Goal: Task Accomplishment & Management: Use online tool/utility

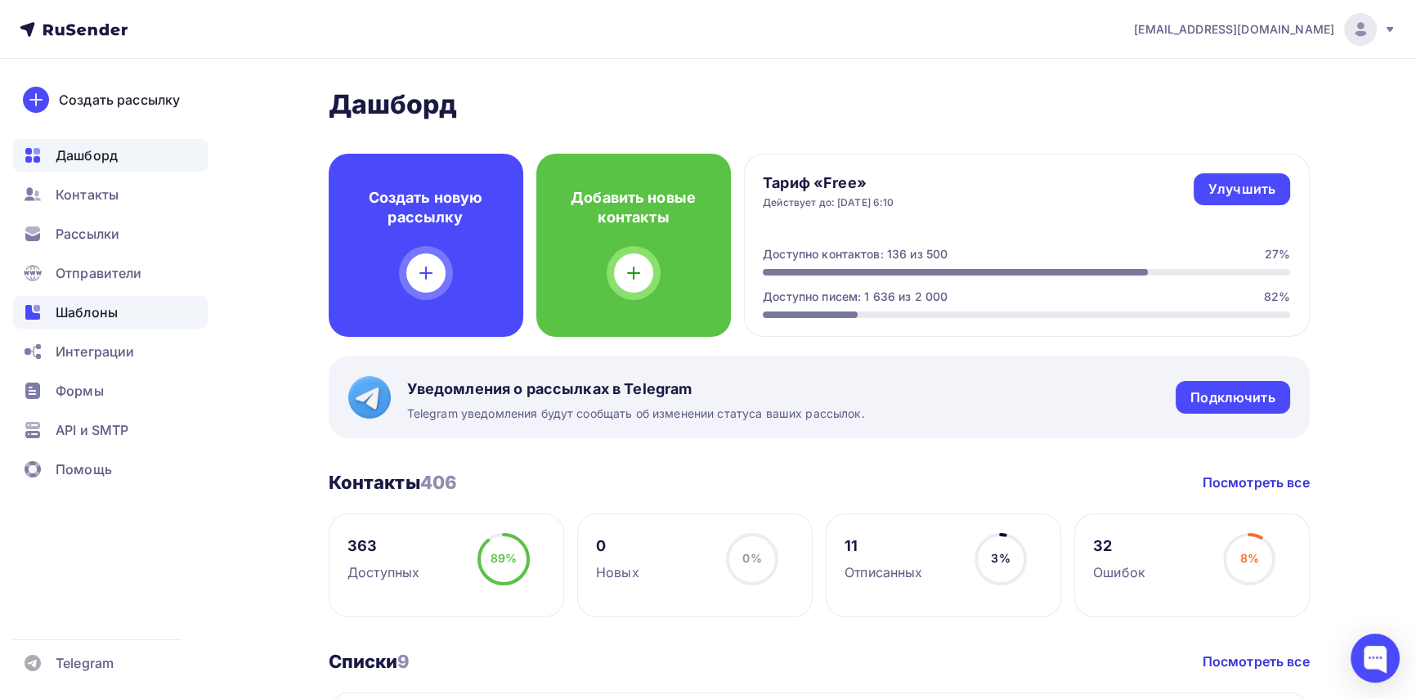
click at [69, 310] on span "Шаблоны" at bounding box center [87, 313] width 62 height 20
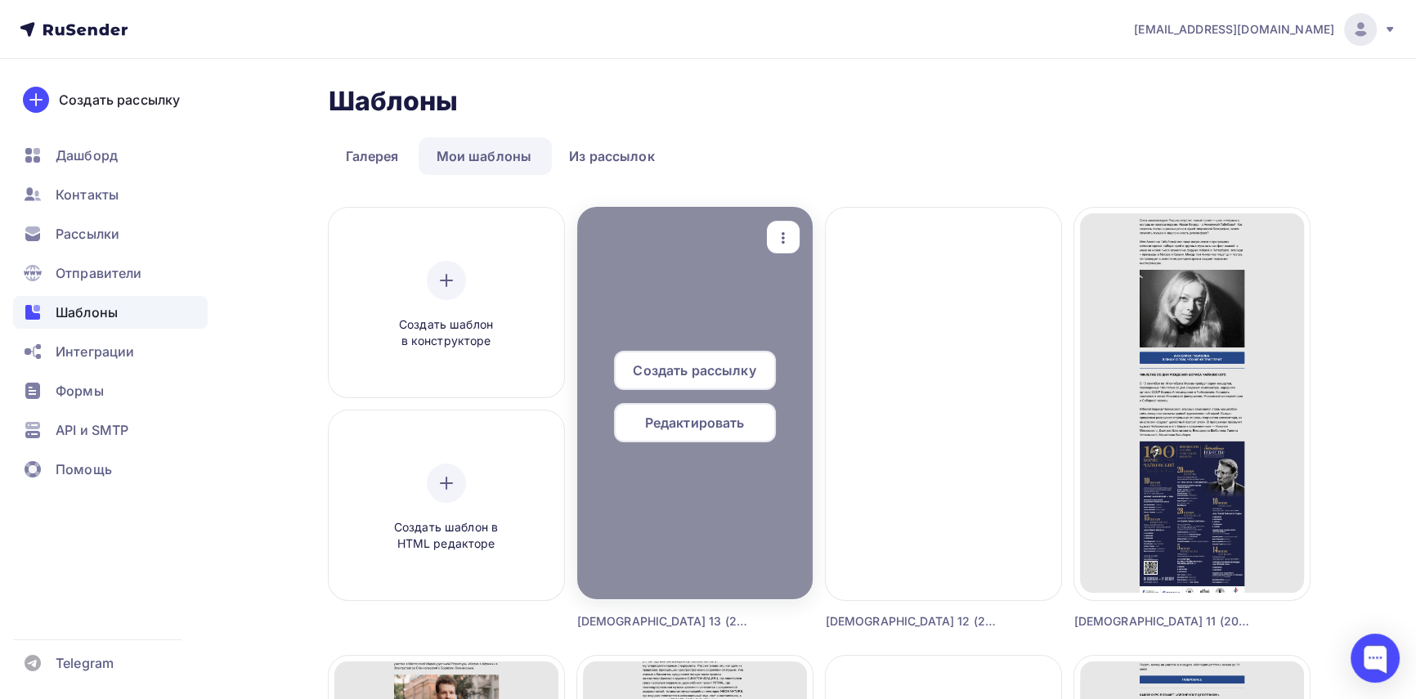
click at [715, 426] on span "Редактировать" at bounding box center [695, 423] width 100 height 20
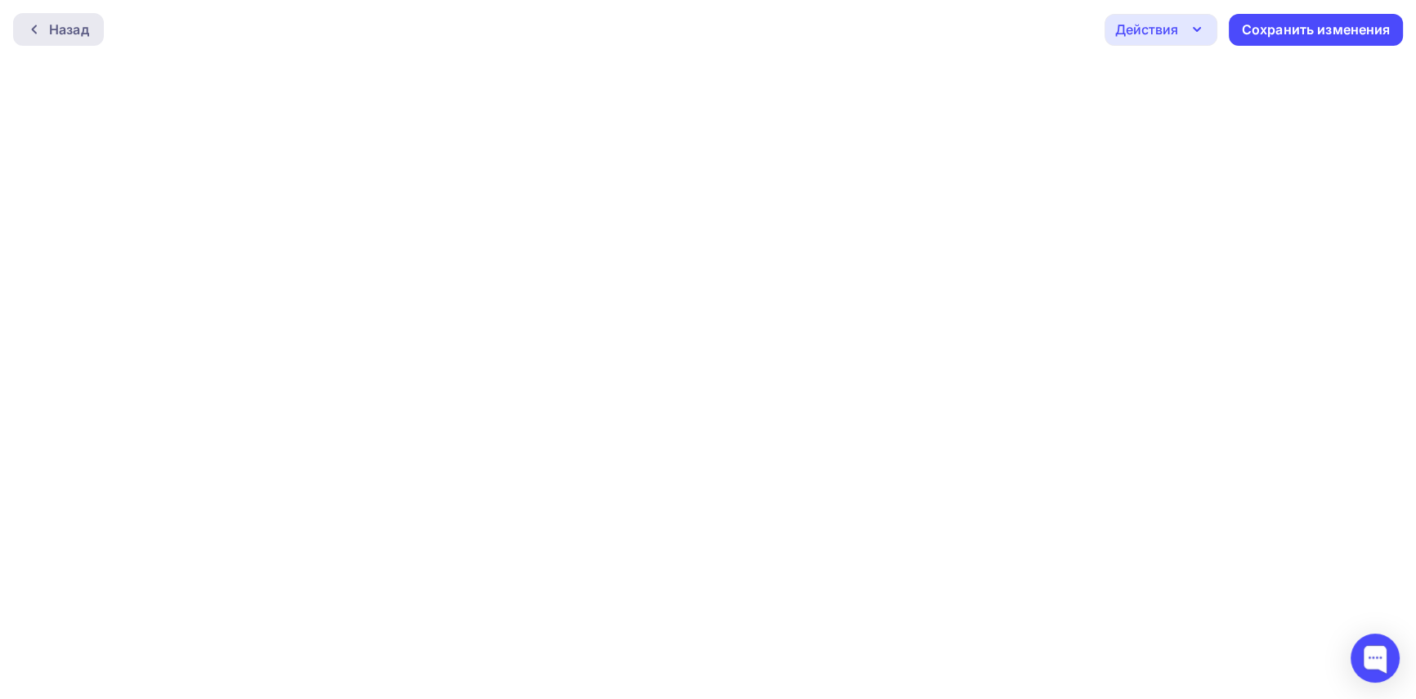
click at [41, 33] on div at bounding box center [38, 29] width 21 height 13
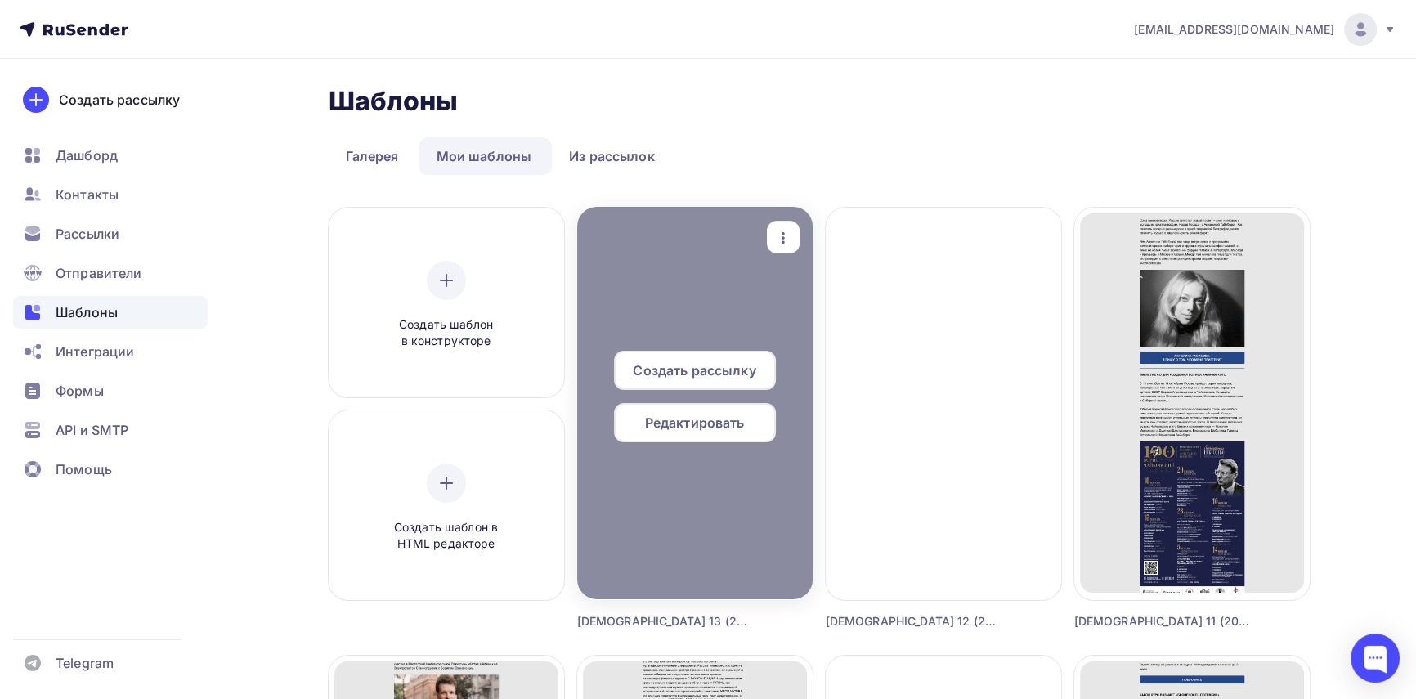
click at [729, 425] on span "Редактировать" at bounding box center [695, 423] width 100 height 20
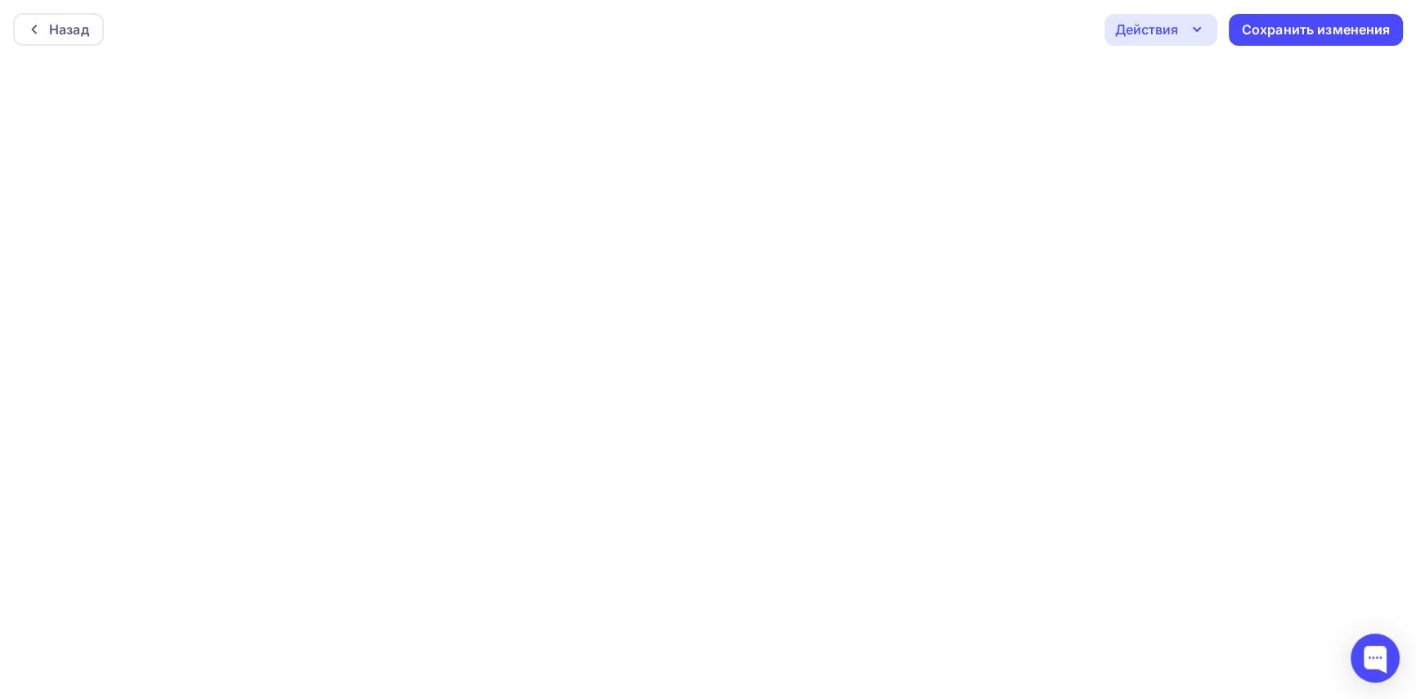
click at [1198, 31] on icon "button" at bounding box center [1197, 30] width 20 height 20
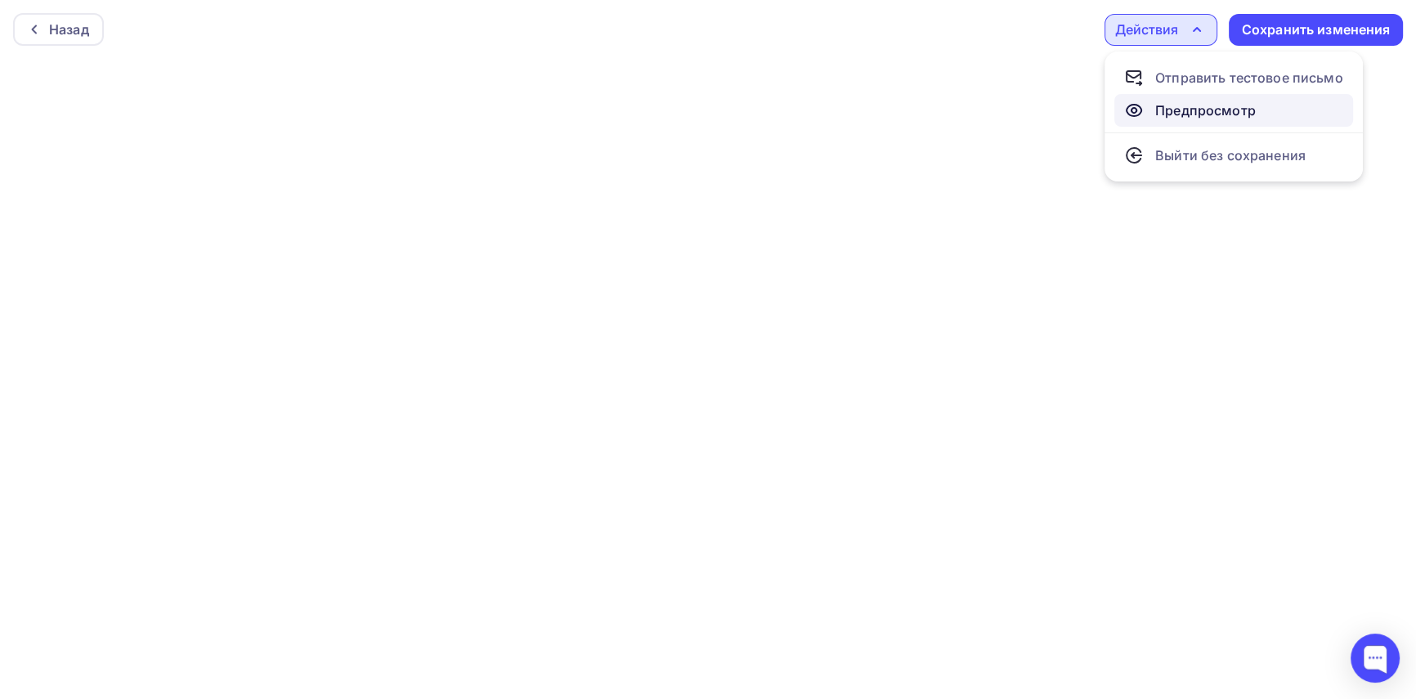
click at [1200, 106] on div "Предпросмотр" at bounding box center [1206, 111] width 101 height 20
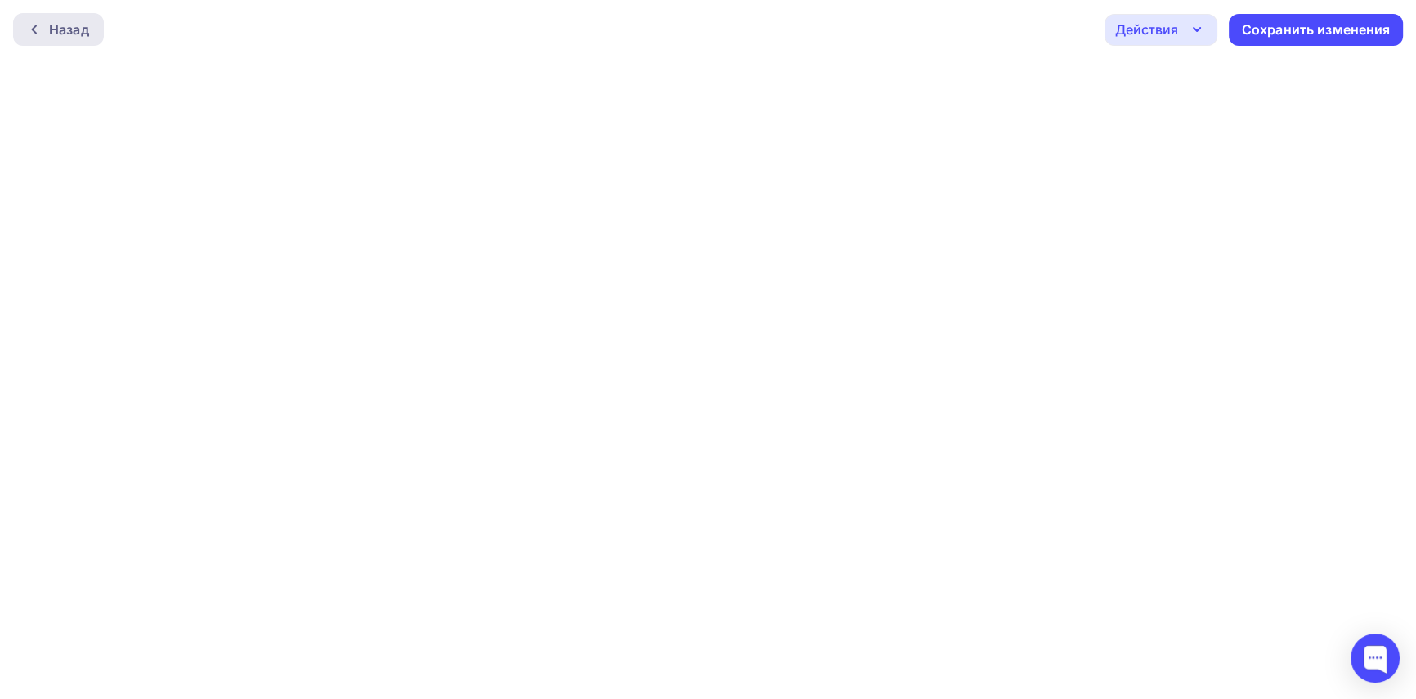
click at [37, 25] on icon at bounding box center [34, 29] width 13 height 13
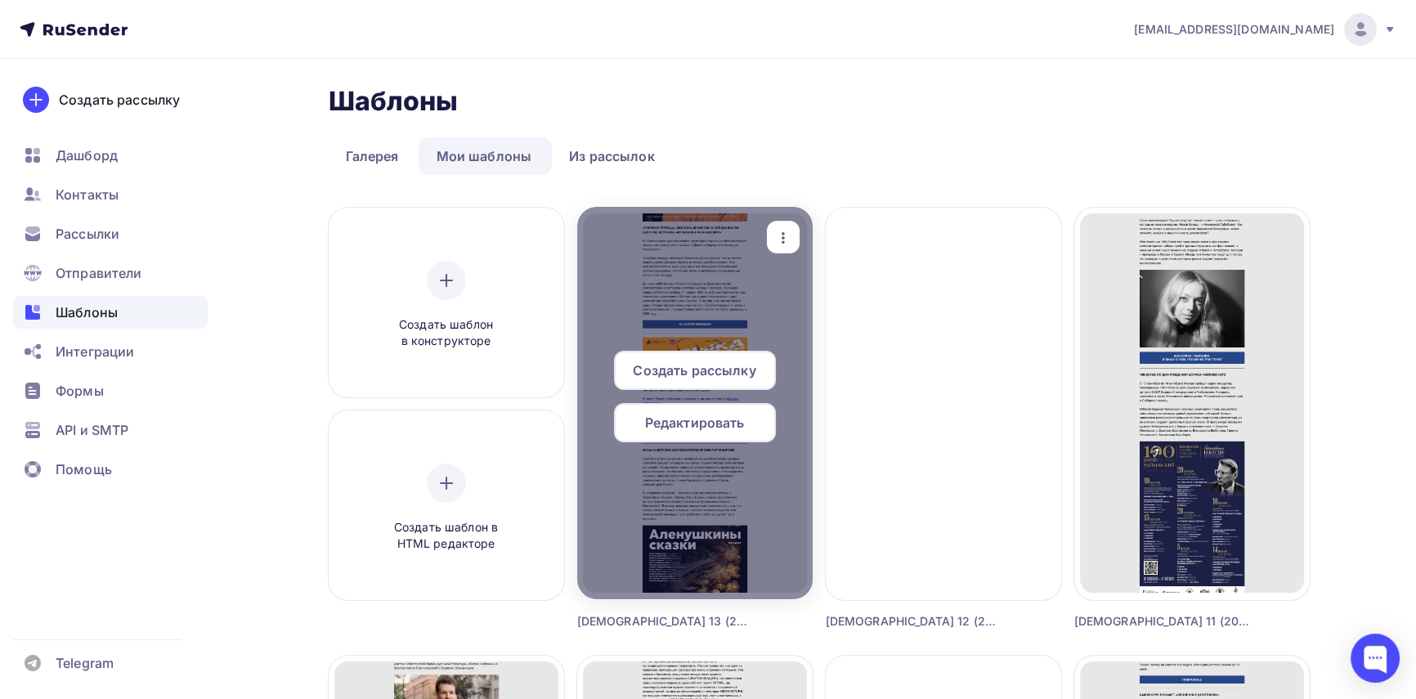
click at [671, 416] on span "Редактировать" at bounding box center [695, 423] width 100 height 20
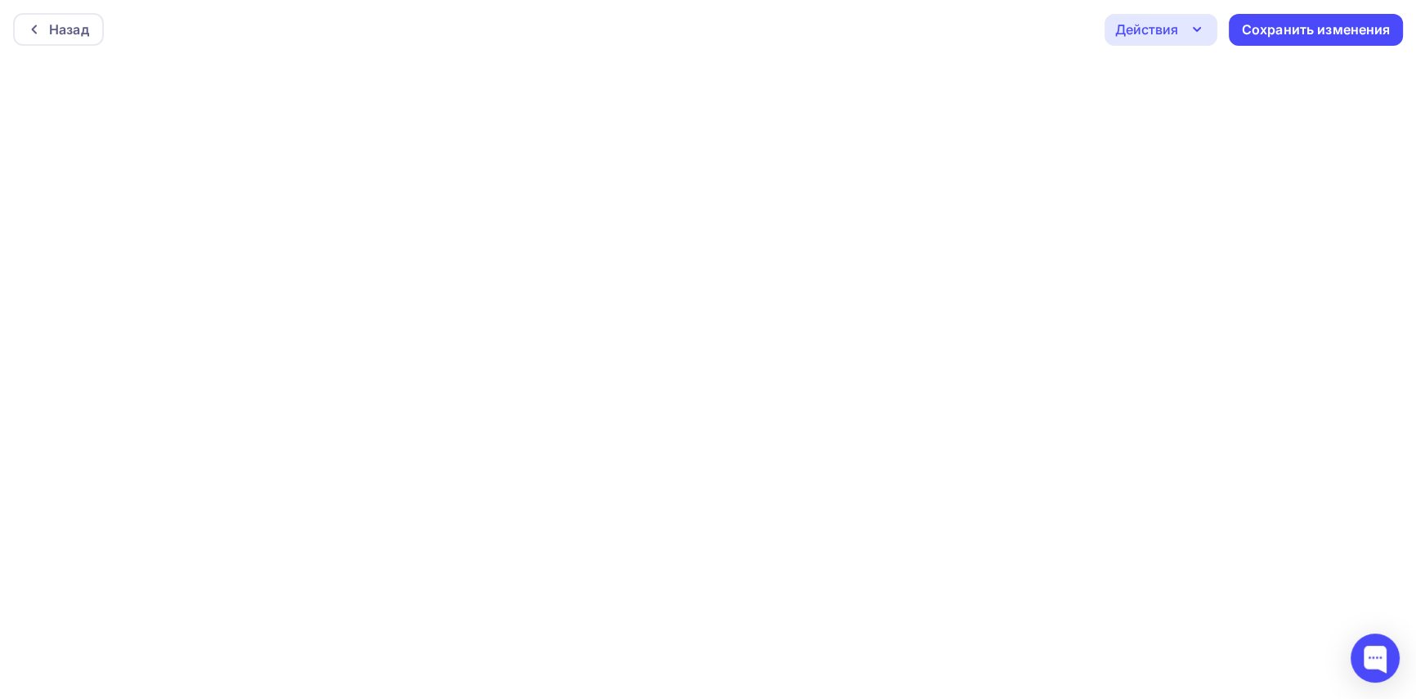
scroll to position [4, 0]
click at [1312, 20] on div "Сохранить изменения" at bounding box center [1316, 25] width 149 height 19
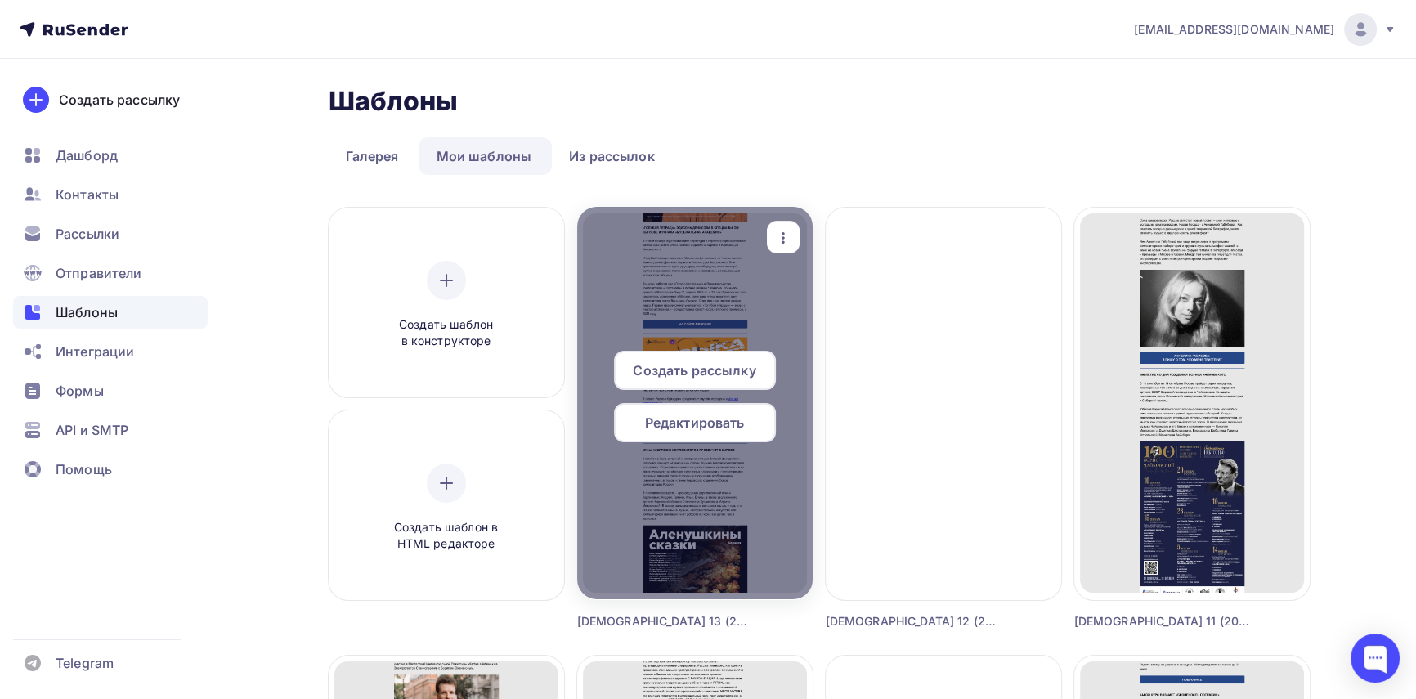
click at [743, 416] on span "Редактировать" at bounding box center [695, 423] width 100 height 20
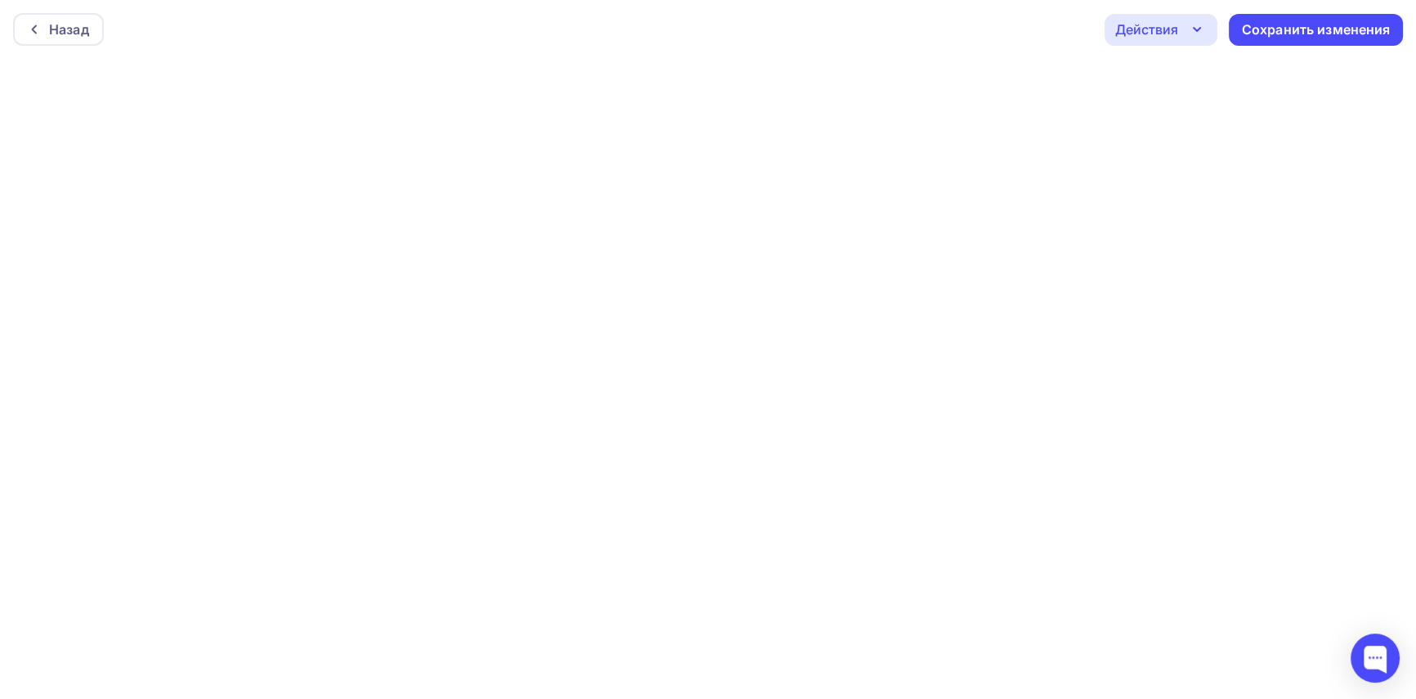
click at [1147, 27] on div "Действия" at bounding box center [1146, 30] width 63 height 20
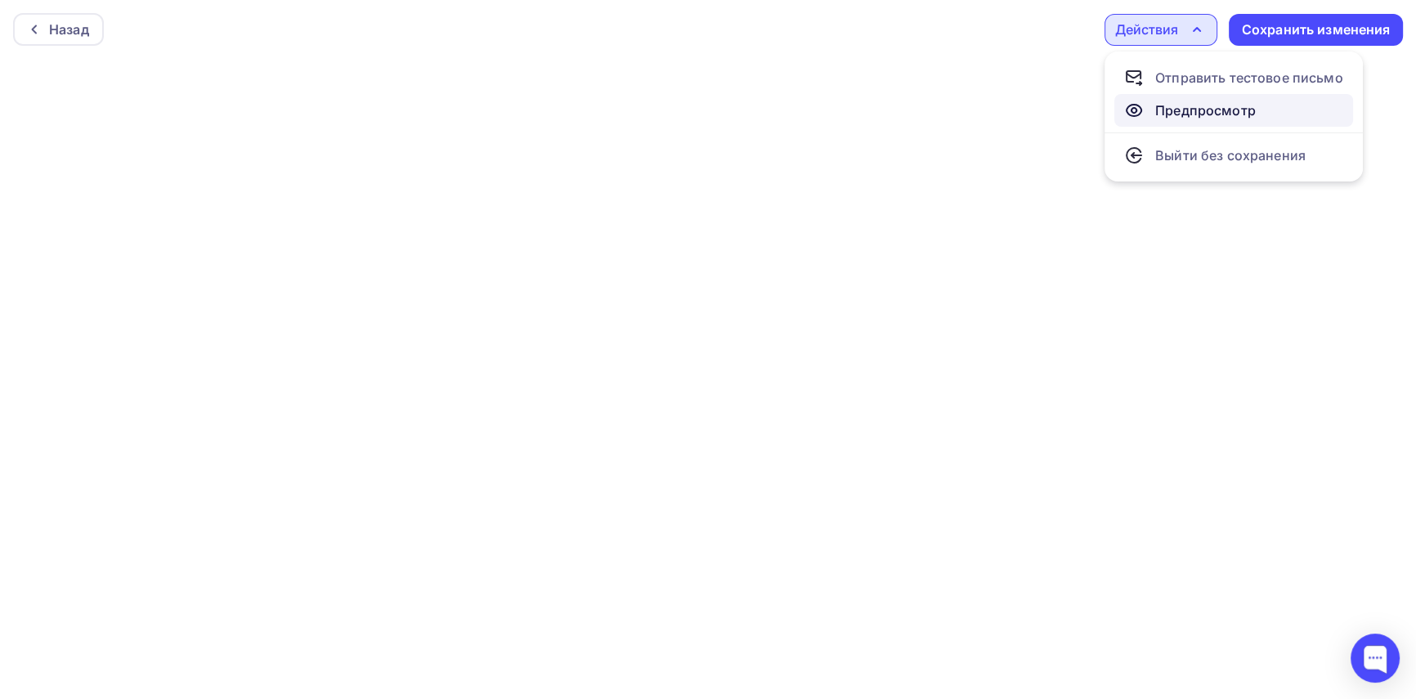
click at [1162, 114] on div "Предпросмотр" at bounding box center [1206, 111] width 101 height 20
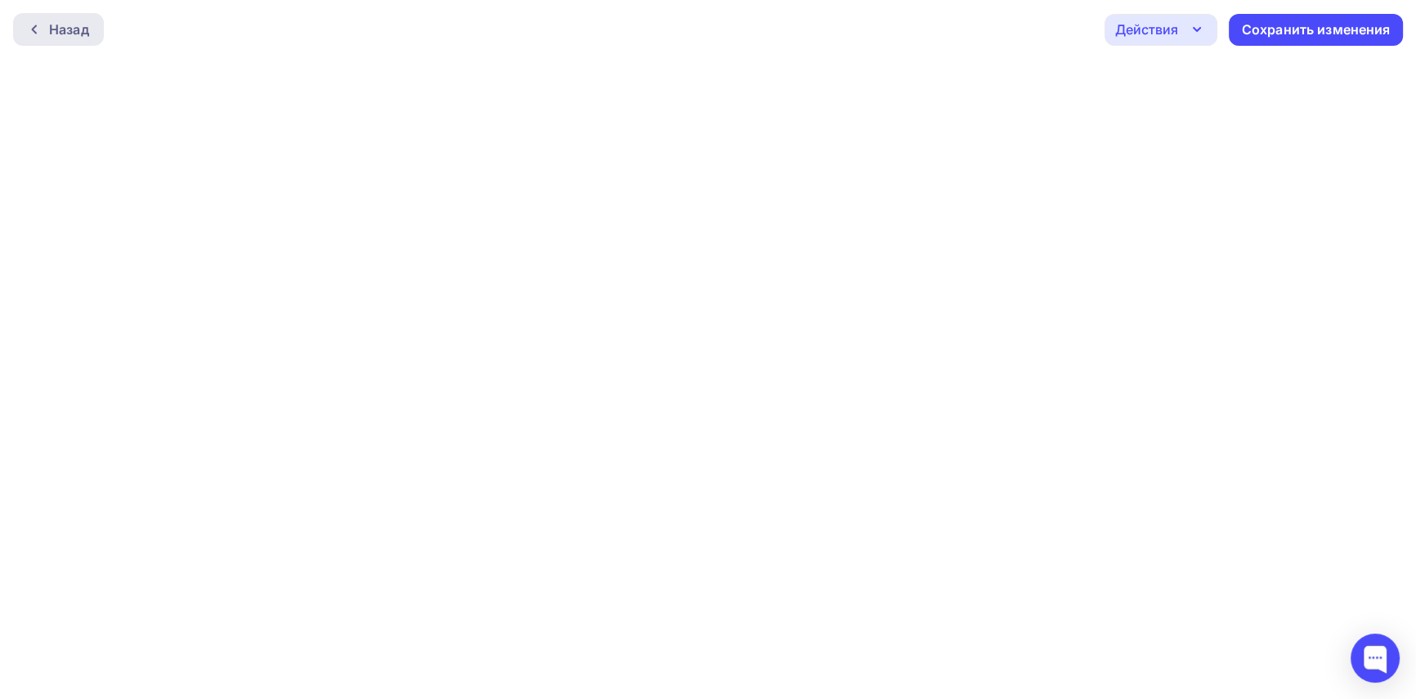
click at [43, 34] on div at bounding box center [38, 29] width 21 height 13
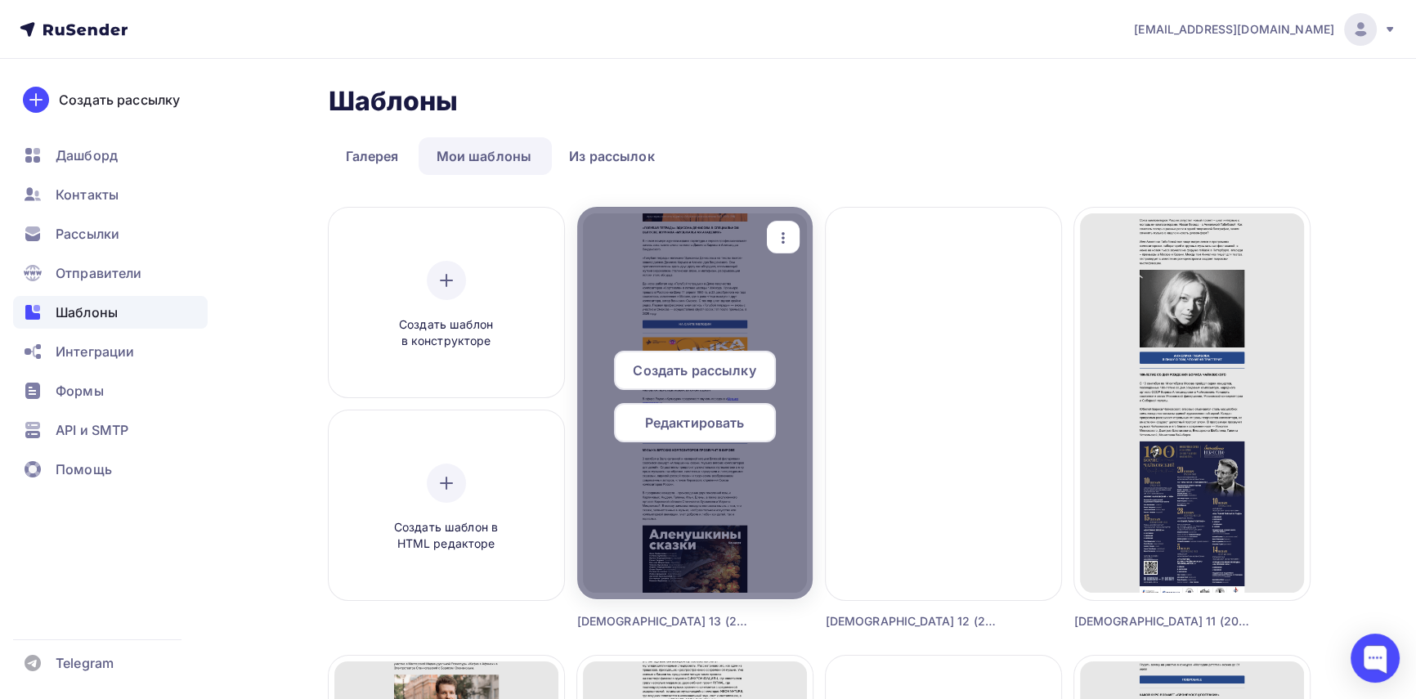
click at [730, 427] on span "Редактировать" at bounding box center [695, 423] width 100 height 20
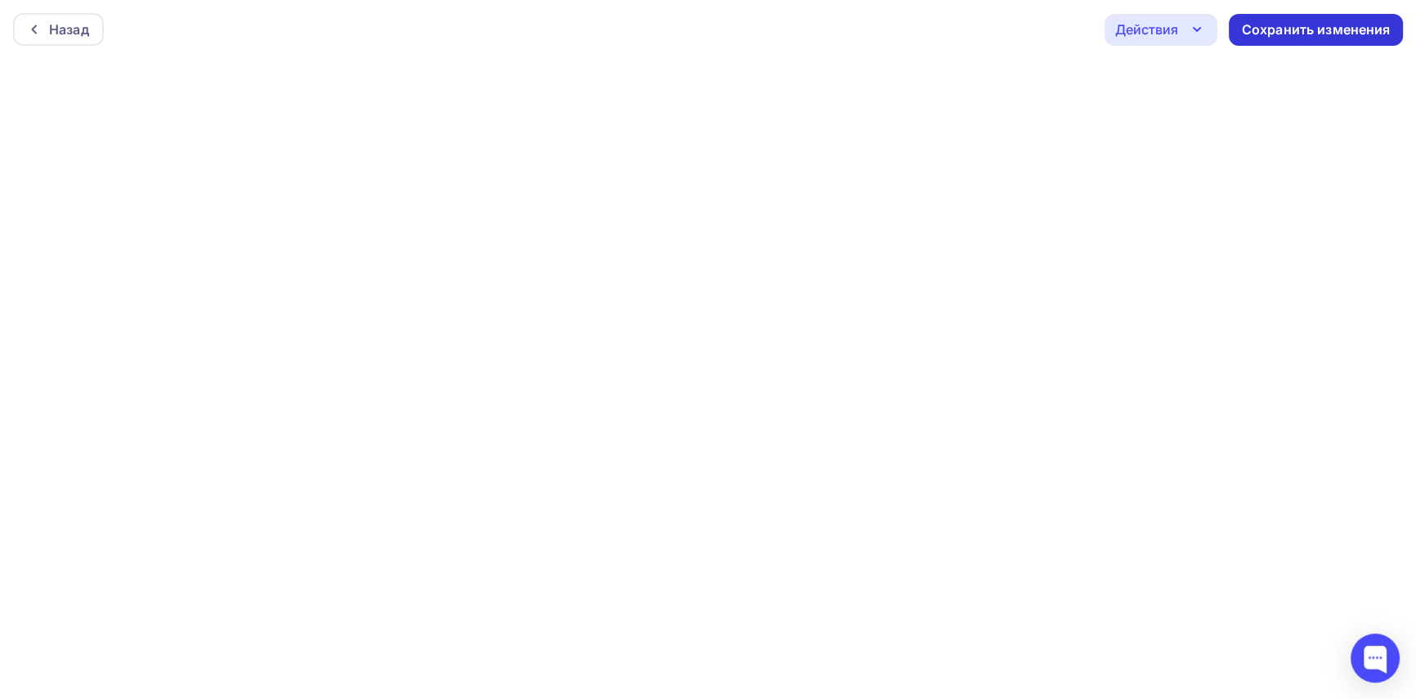
click at [1336, 26] on div "Сохранить изменения" at bounding box center [1316, 29] width 149 height 19
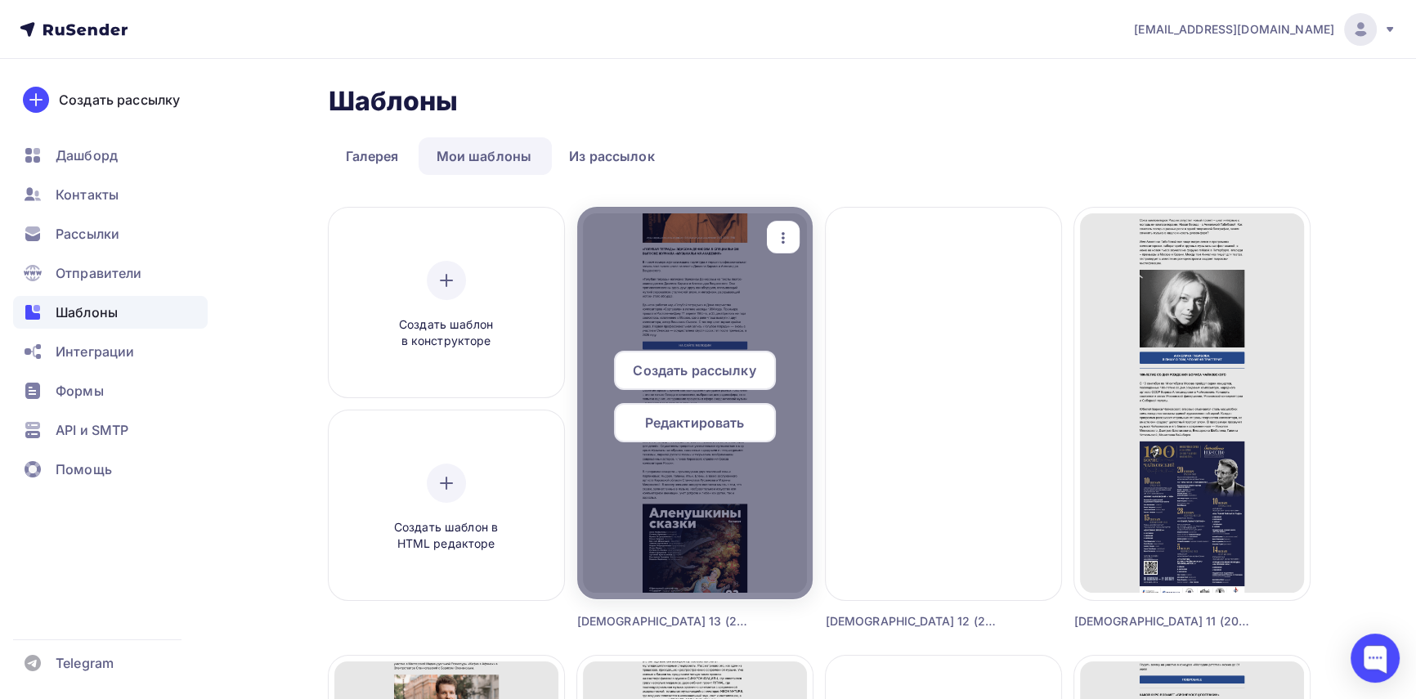
click at [738, 428] on span "Редактировать" at bounding box center [695, 423] width 100 height 20
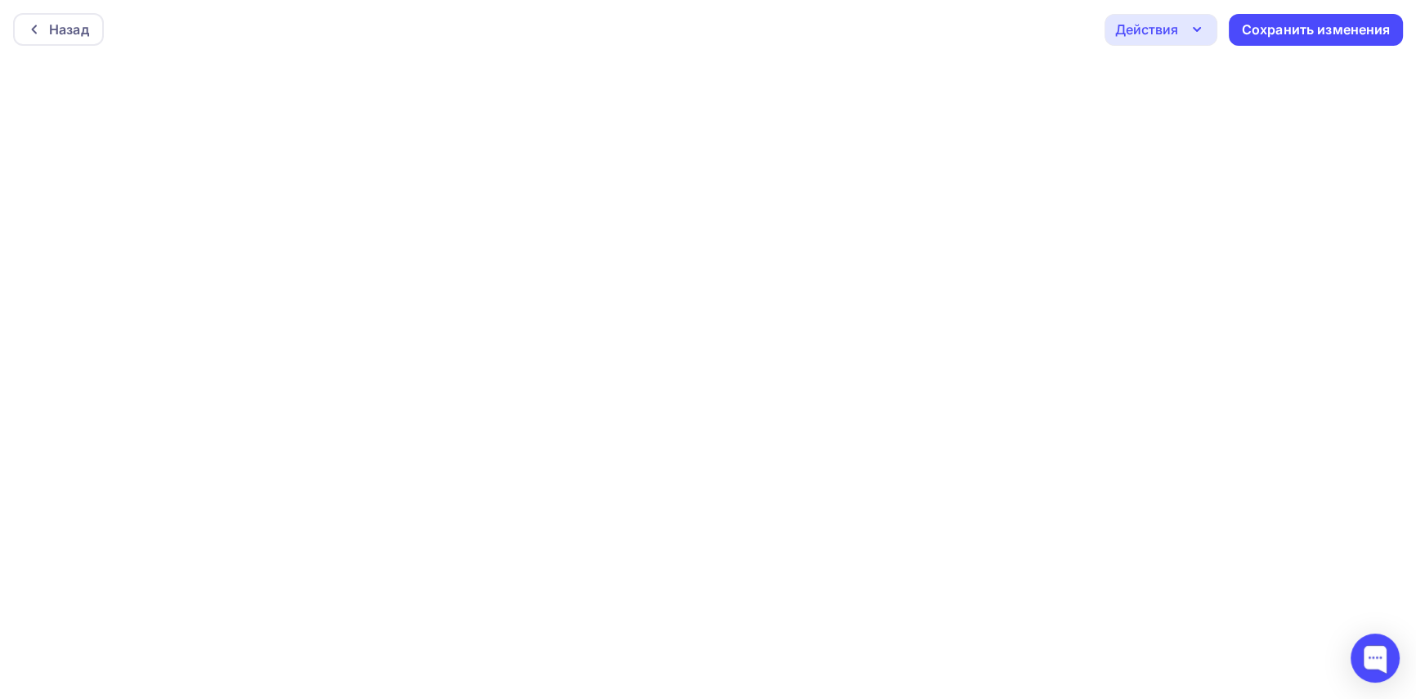
click at [1178, 28] on div "Действия" at bounding box center [1146, 30] width 63 height 20
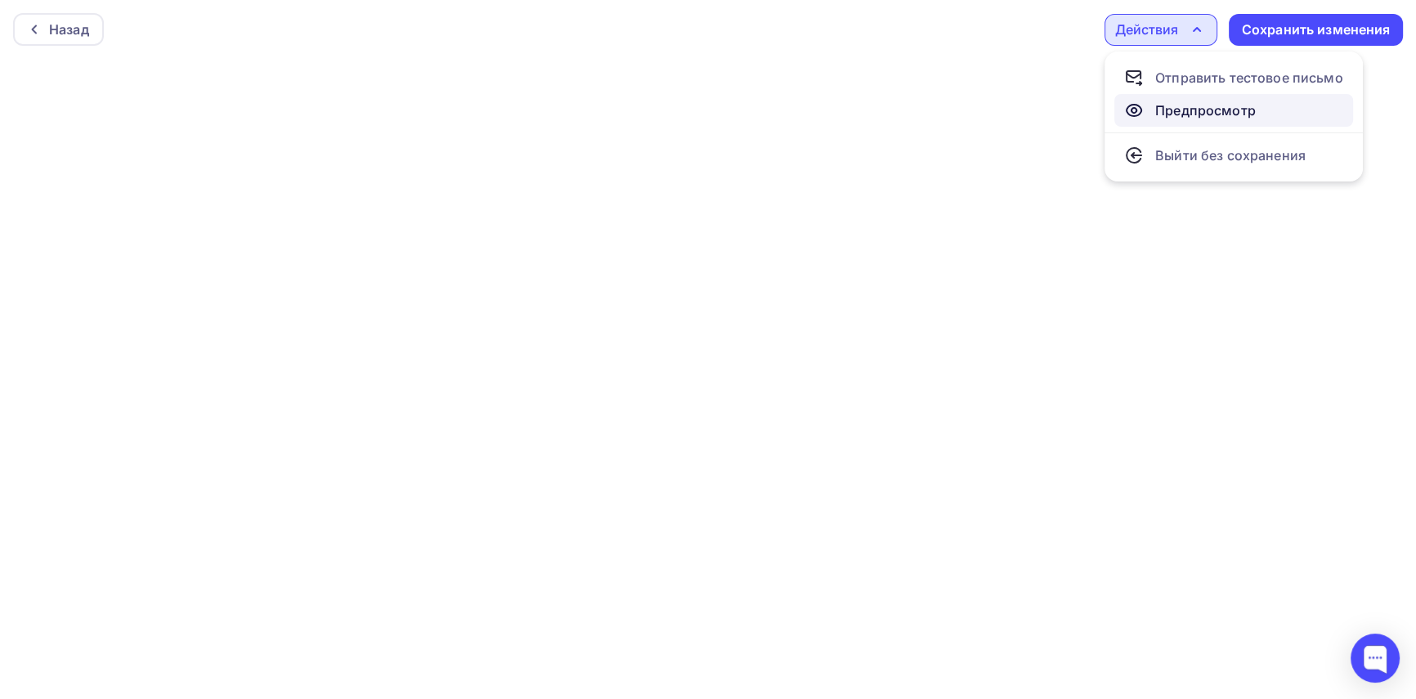
click at [1178, 104] on div "Предпросмотр" at bounding box center [1206, 111] width 101 height 20
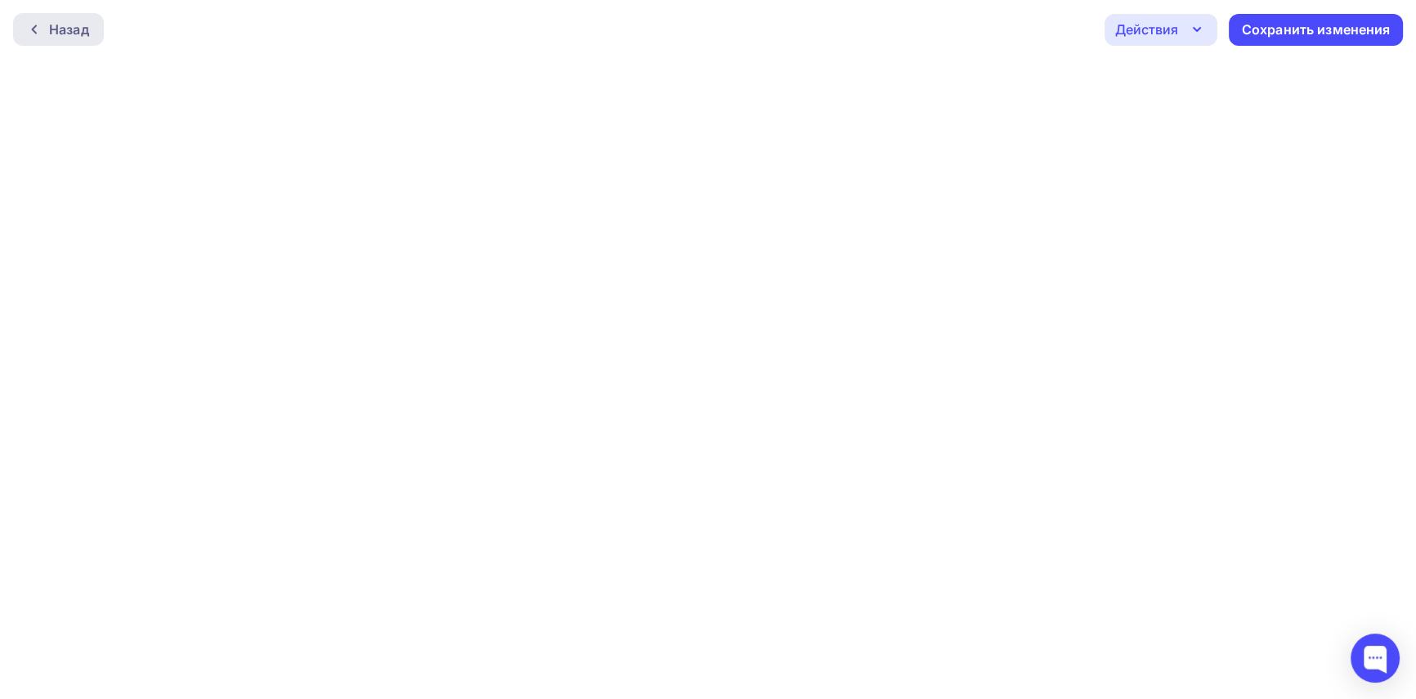
click at [82, 20] on div "Назад" at bounding box center [69, 30] width 40 height 20
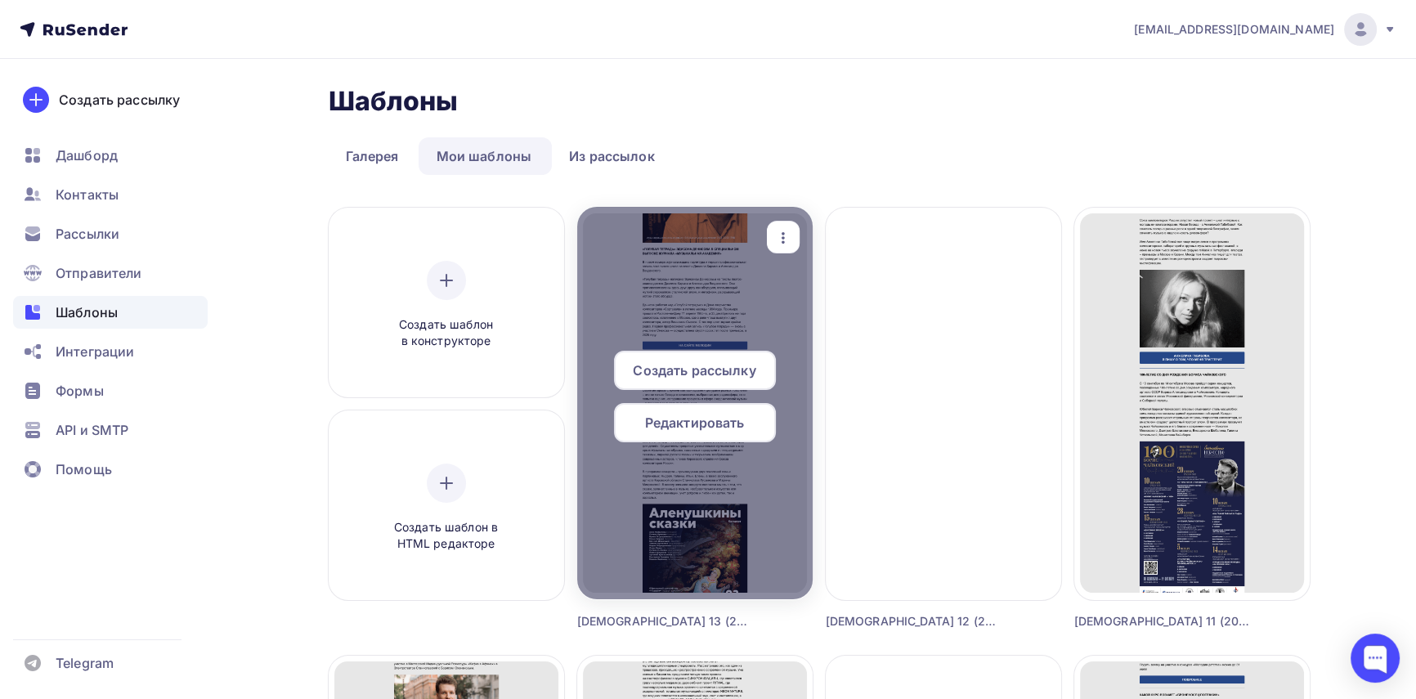
click at [717, 424] on span "Редактировать" at bounding box center [695, 423] width 100 height 20
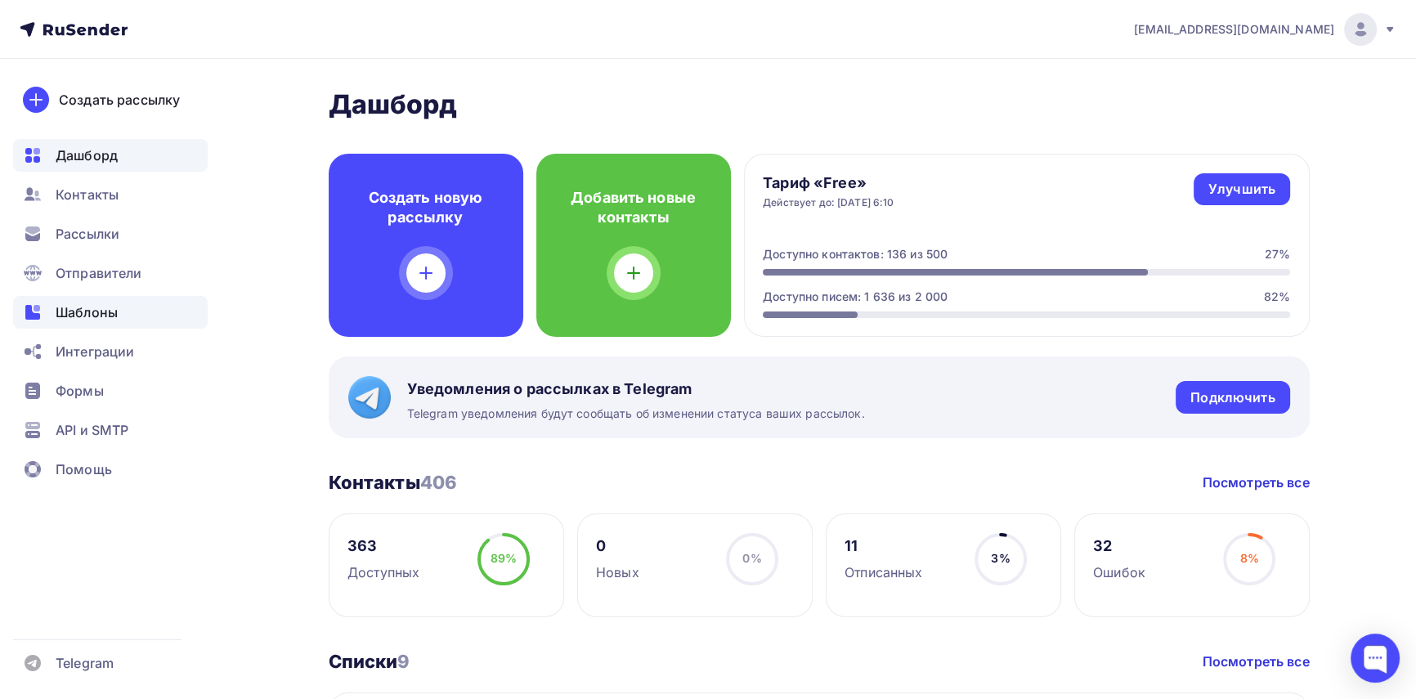
click at [110, 307] on span "Шаблоны" at bounding box center [87, 313] width 62 height 20
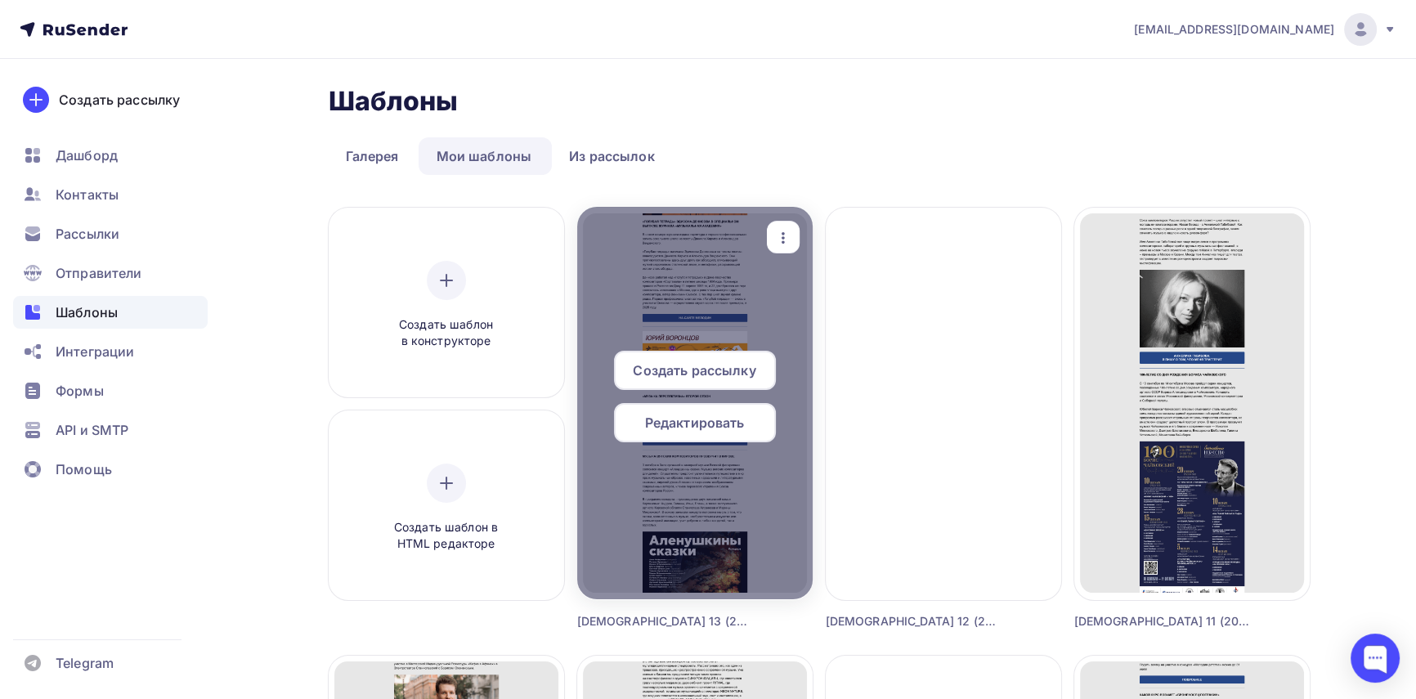
click at [705, 426] on span "Редактировать" at bounding box center [695, 423] width 100 height 20
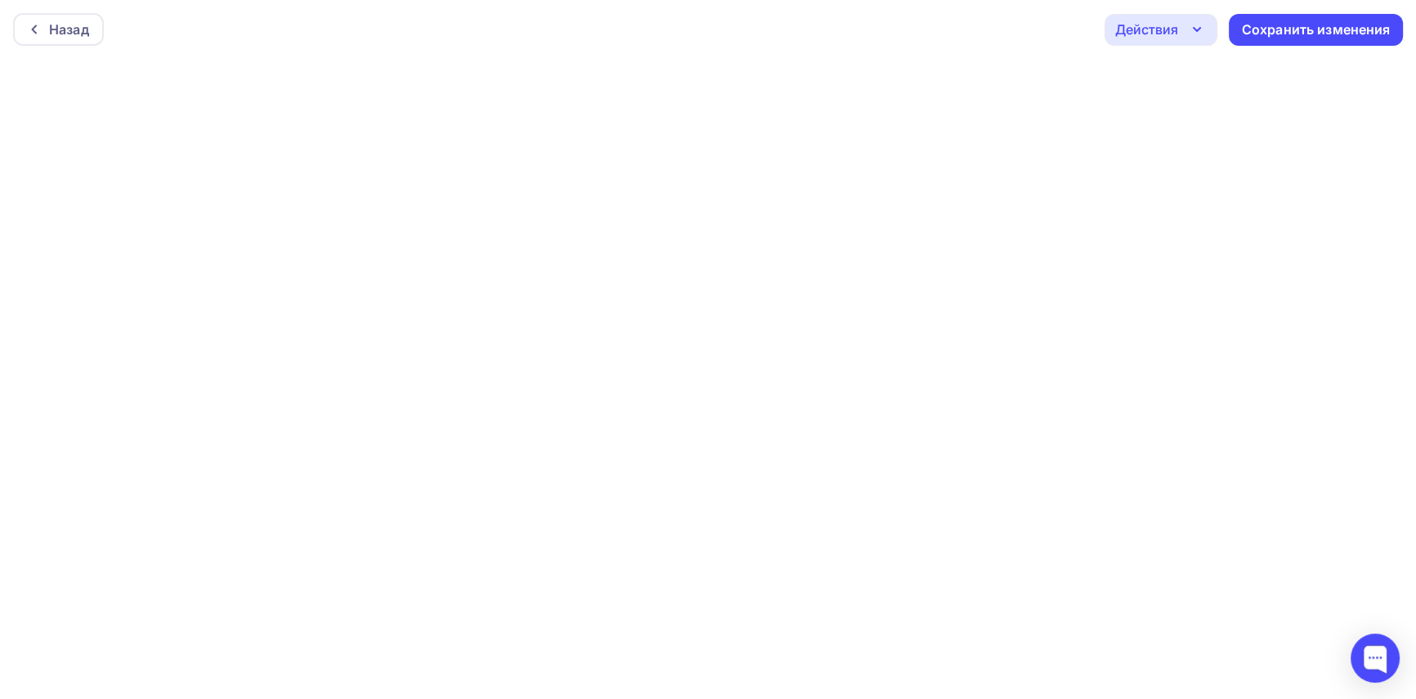
click at [1180, 31] on div "Действия" at bounding box center [1161, 30] width 113 height 32
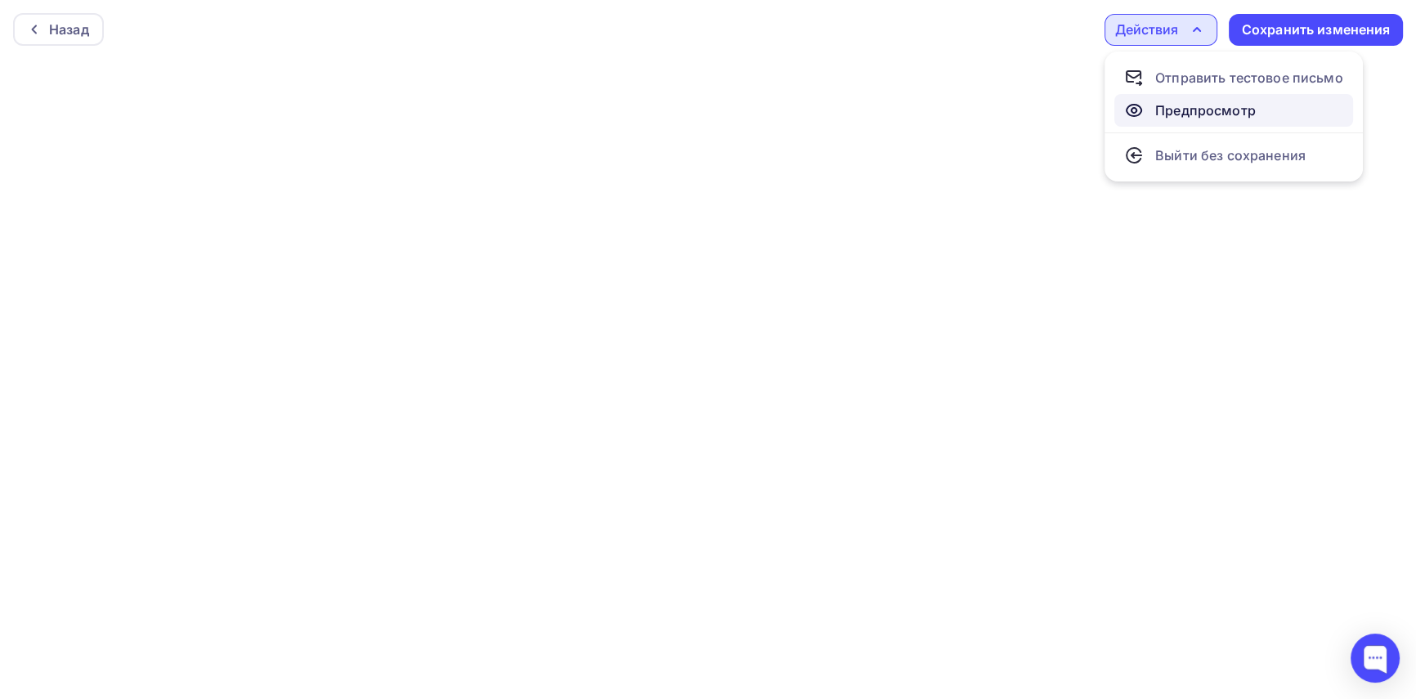
click at [1181, 109] on div "Предпросмотр" at bounding box center [1206, 111] width 101 height 20
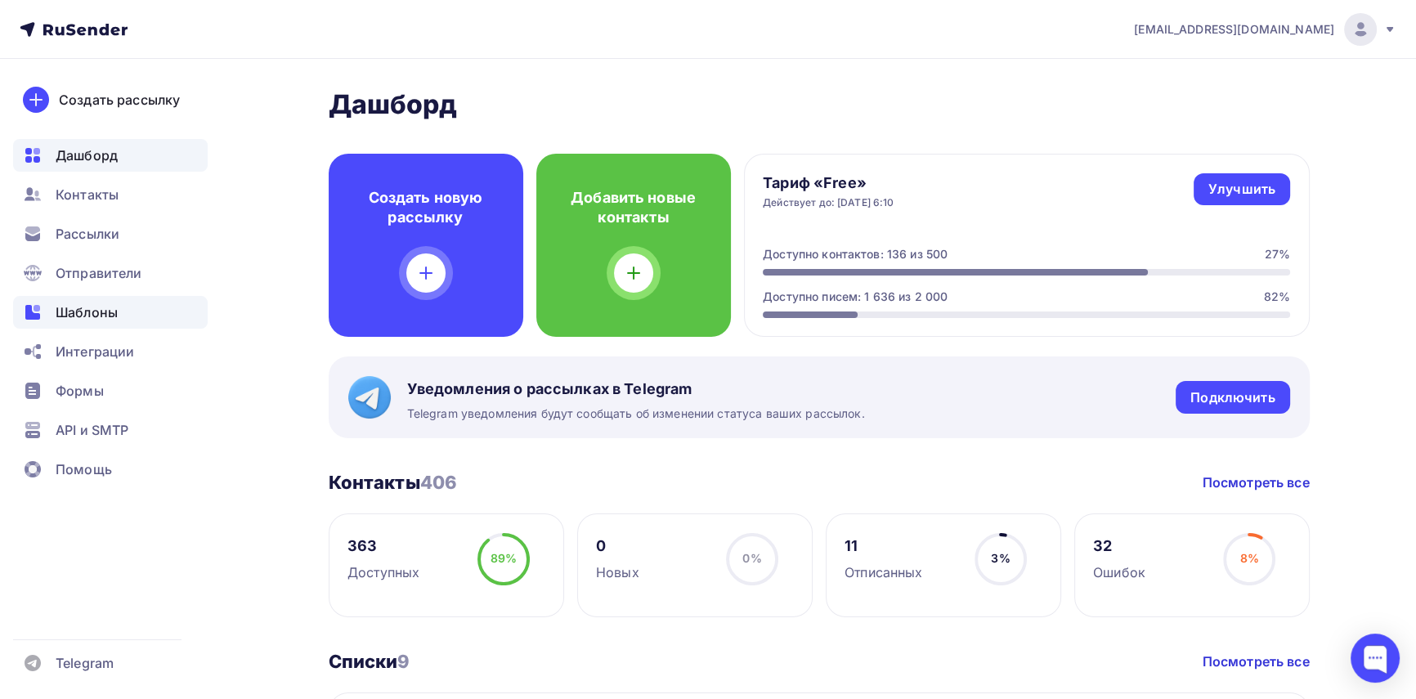
click at [71, 316] on span "Шаблоны" at bounding box center [87, 313] width 62 height 20
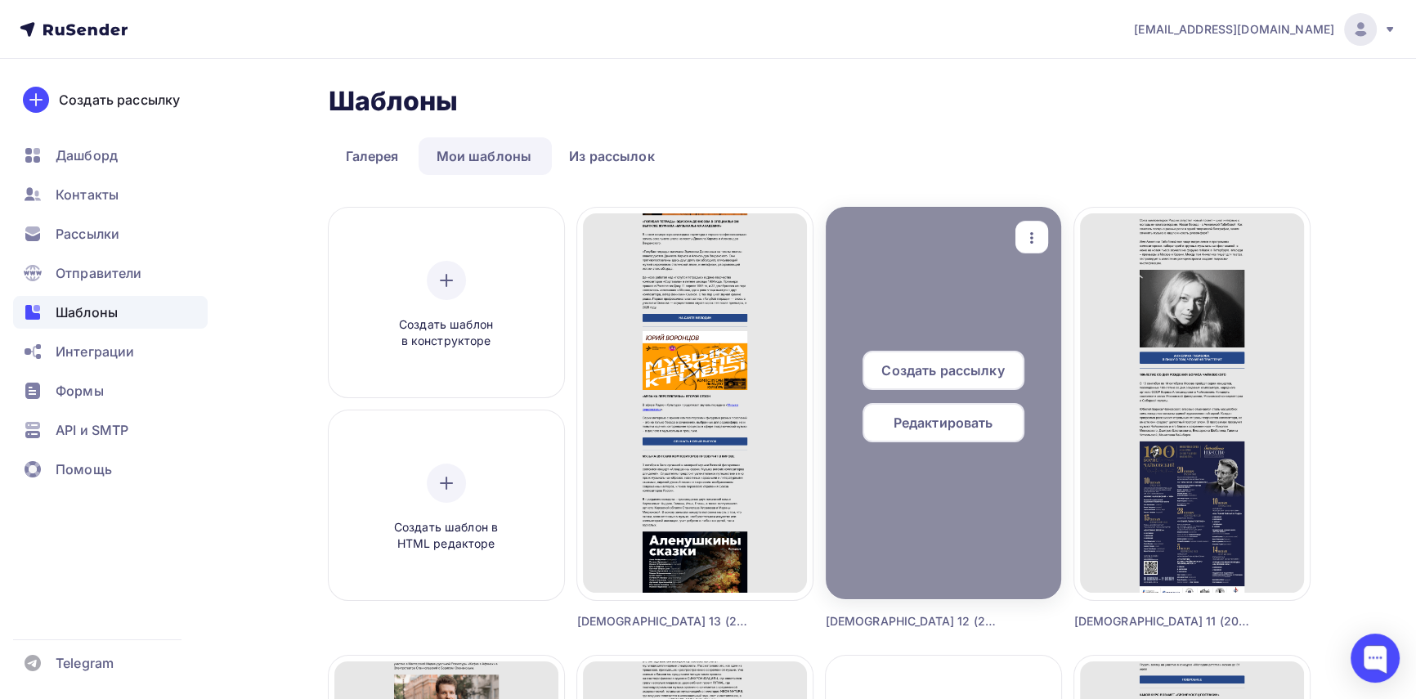
click at [969, 430] on span "Редактировать" at bounding box center [944, 423] width 100 height 20
